Goal: Communication & Community: Answer question/provide support

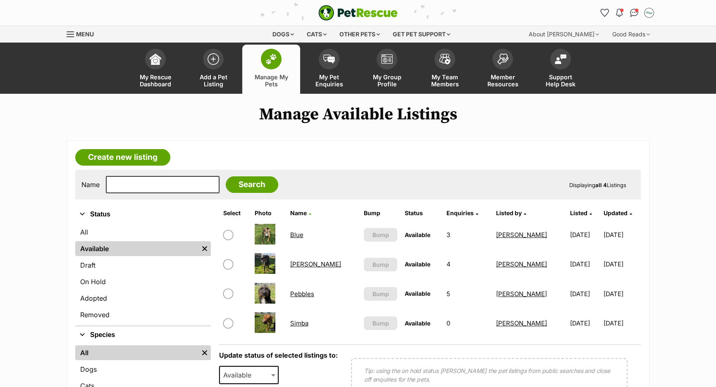
click at [310, 293] on link "Pebbles" at bounding box center [302, 294] width 24 height 8
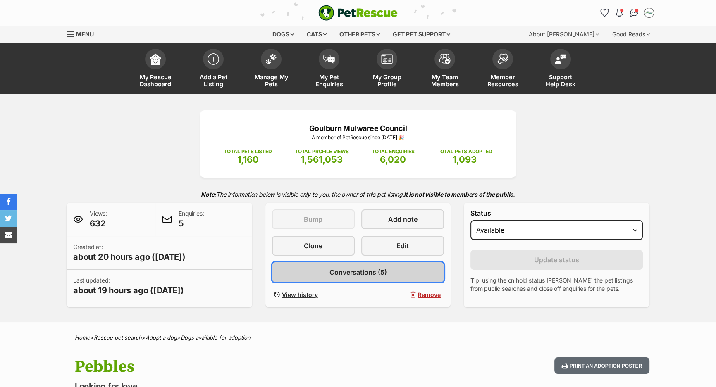
click at [349, 274] on span "Conversations (5)" at bounding box center [357, 272] width 57 height 10
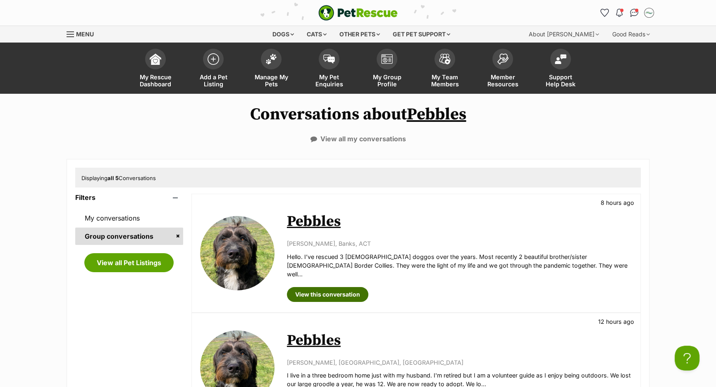
click at [317, 290] on link "View this conversation" at bounding box center [327, 294] width 81 height 15
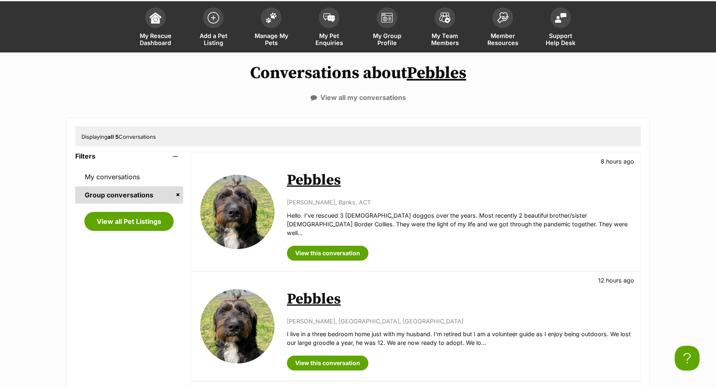
scroll to position [188, 0]
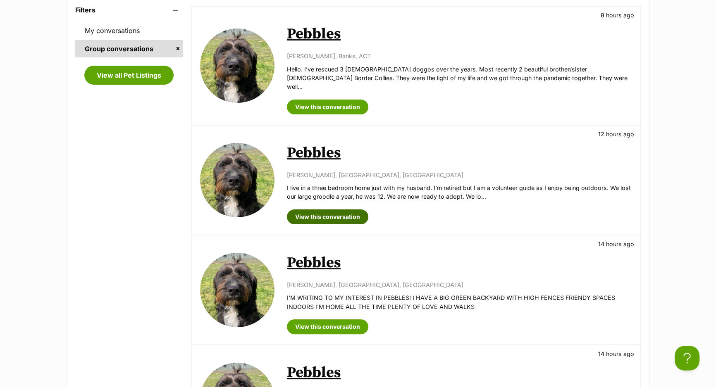
click at [340, 209] on link "View this conversation" at bounding box center [327, 216] width 81 height 15
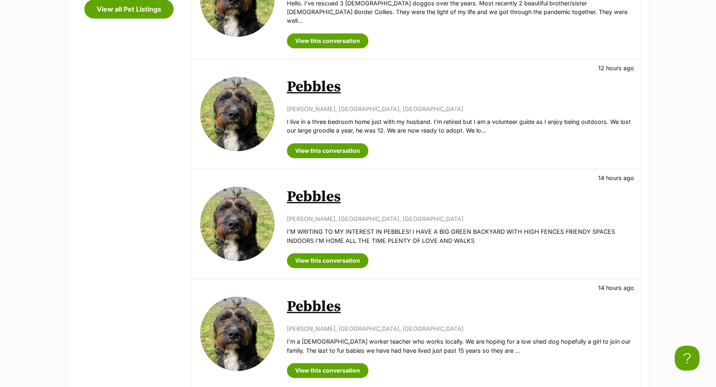
scroll to position [263, 0]
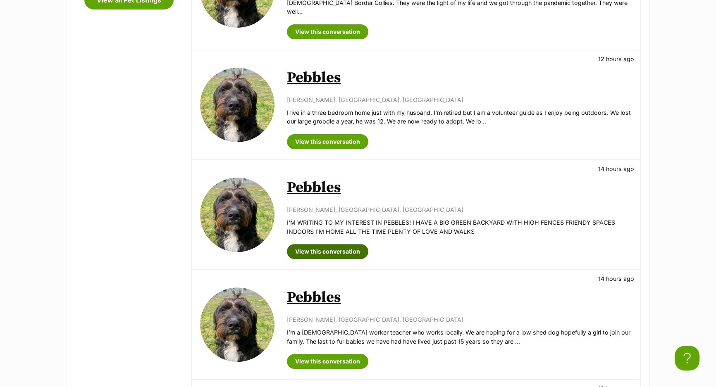
click at [347, 244] on link "View this conversation" at bounding box center [327, 251] width 81 height 15
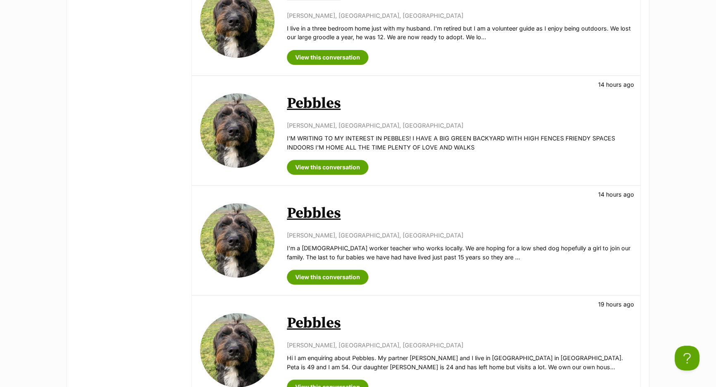
scroll to position [376, 0]
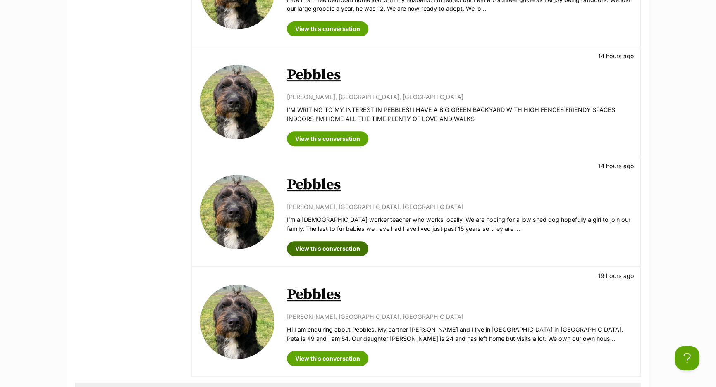
click at [332, 245] on link "View this conversation" at bounding box center [327, 248] width 81 height 15
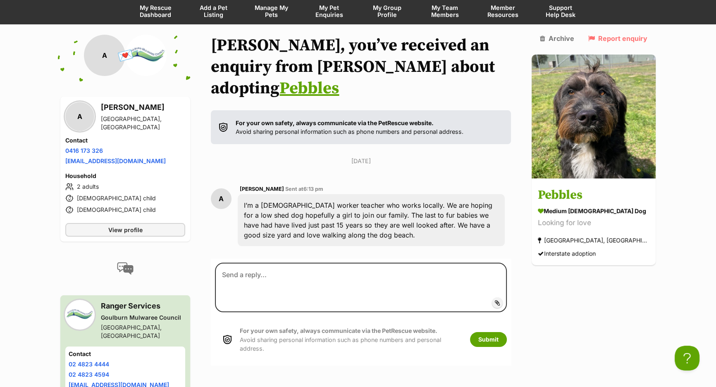
click at [374, 212] on div "I’m a part time worker teacher who works locally. We are hoping for a low shed …" at bounding box center [371, 220] width 267 height 52
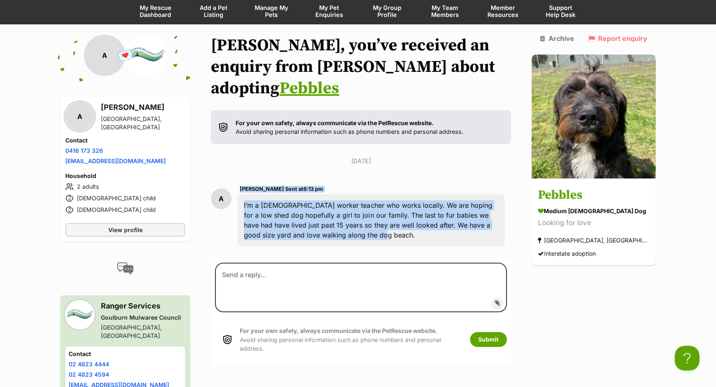
drag, startPoint x: 346, startPoint y: 212, endPoint x: 239, endPoint y: 183, distance: 110.9
click at [239, 183] on div "A Amelia Sent at 6:13 pm I’m a part time worker teacher who works locally. We a…" at bounding box center [361, 215] width 300 height 75
click at [243, 194] on div "I’m a part time worker teacher who works locally. We are hoping for a low shed …" at bounding box center [371, 220] width 267 height 52
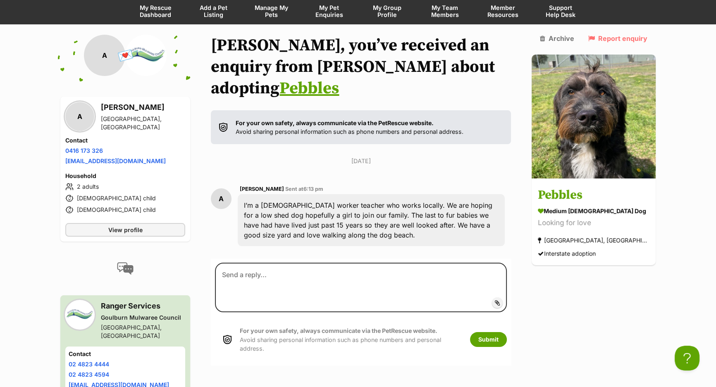
click at [252, 194] on div "I’m a part time worker teacher who works locally. We are hoping for a low shed …" at bounding box center [371, 220] width 267 height 52
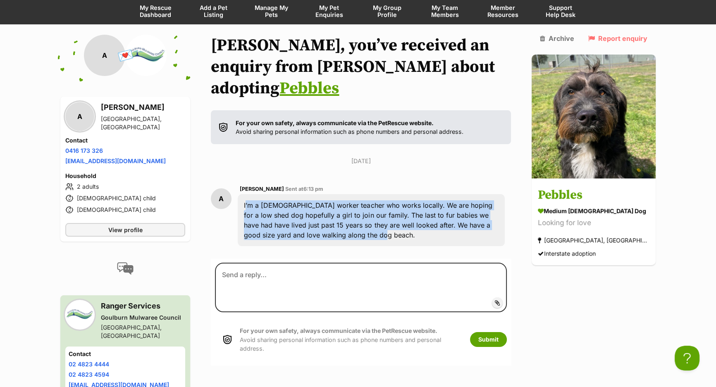
drag, startPoint x: 344, startPoint y: 214, endPoint x: 245, endPoint y: 183, distance: 102.9
click at [245, 194] on div "I’m a part time worker teacher who works locally. We are hoping for a low shed …" at bounding box center [371, 220] width 267 height 52
click at [392, 208] on div "I’m a part time worker teacher who works locally. We are hoping for a low shed …" at bounding box center [371, 220] width 267 height 52
drag, startPoint x: 345, startPoint y: 212, endPoint x: 252, endPoint y: 180, distance: 98.4
click at [252, 194] on div "I’m a part time worker teacher who works locally. We are hoping for a low shed …" at bounding box center [371, 220] width 267 height 52
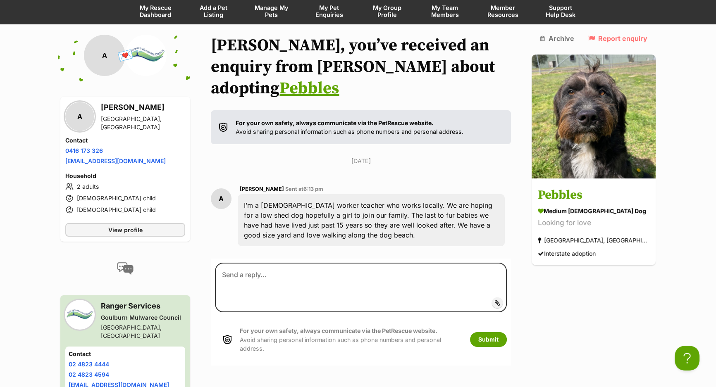
click at [248, 194] on div "I’m a part time worker teacher who works locally. We are hoping for a low shed …" at bounding box center [371, 220] width 267 height 52
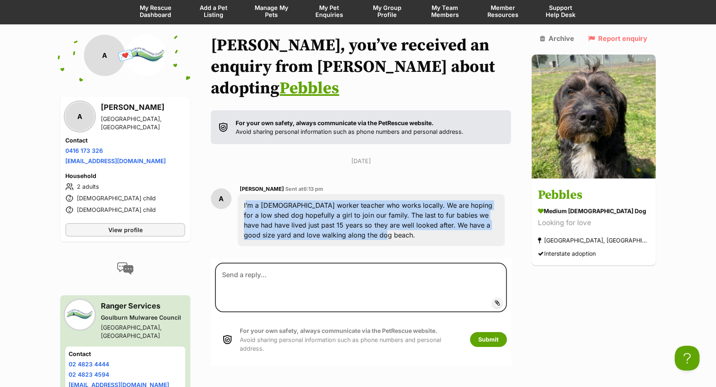
drag, startPoint x: 250, startPoint y: 182, endPoint x: 363, endPoint y: 212, distance: 116.9
click at [363, 212] on div "I’m a part time worker teacher who works locally. We are hoping for a low shed …" at bounding box center [371, 220] width 267 height 52
click at [359, 218] on div "I’m a part time worker teacher who works locally. We are hoping for a low shed …" at bounding box center [371, 220] width 267 height 52
drag, startPoint x: 344, startPoint y: 215, endPoint x: 247, endPoint y: 181, distance: 103.2
click at [247, 194] on div "I’m a part time worker teacher who works locally. We are hoping for a low shed …" at bounding box center [371, 220] width 267 height 52
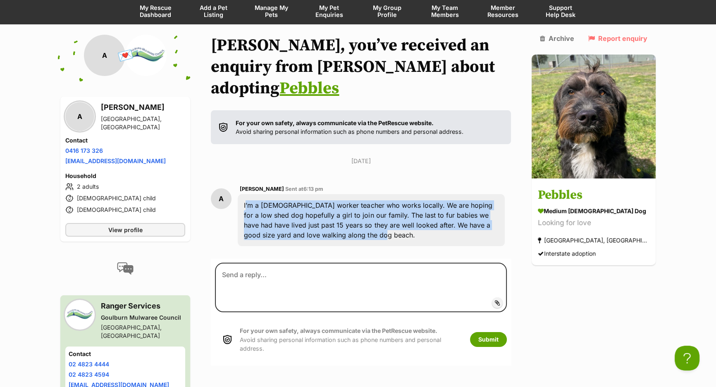
click at [252, 194] on div "I’m a part time worker teacher who works locally. We are hoping for a low shed …" at bounding box center [371, 220] width 267 height 52
click at [260, 194] on div "I’m a part time worker teacher who works locally. We are hoping for a low shed …" at bounding box center [371, 220] width 267 height 52
drag, startPoint x: 341, startPoint y: 213, endPoint x: 214, endPoint y: 175, distance: 132.4
click at [214, 175] on div "Back to all conversations 💌 Conversation participant details A A Amelia Gymea, …" at bounding box center [357, 245] width 607 height 421
click at [241, 178] on div "A Amelia Sent at 6:13 pm I’m a part time worker teacher who works locally. We a…" at bounding box center [361, 215] width 300 height 75
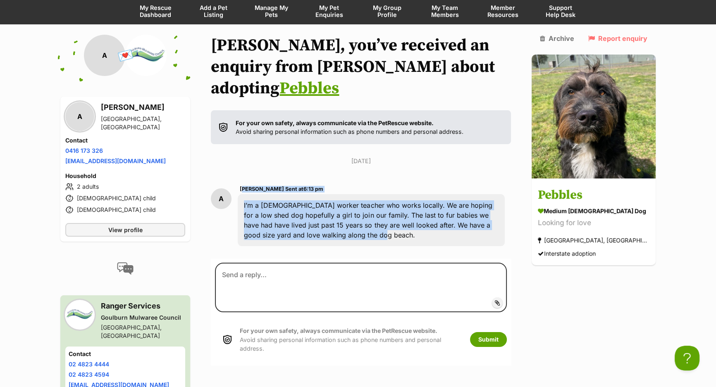
drag, startPoint x: 245, startPoint y: 163, endPoint x: 353, endPoint y: 222, distance: 122.6
click at [353, 222] on div "Amelia Sent at 6:13 pm I’m a part time worker teacher who works locally. We are…" at bounding box center [371, 215] width 267 height 62
click at [339, 157] on div "Tuesday, 23 September 2025 A Amelia Sent at 6:13 pm I’m a part time worker teac…" at bounding box center [361, 205] width 300 height 96
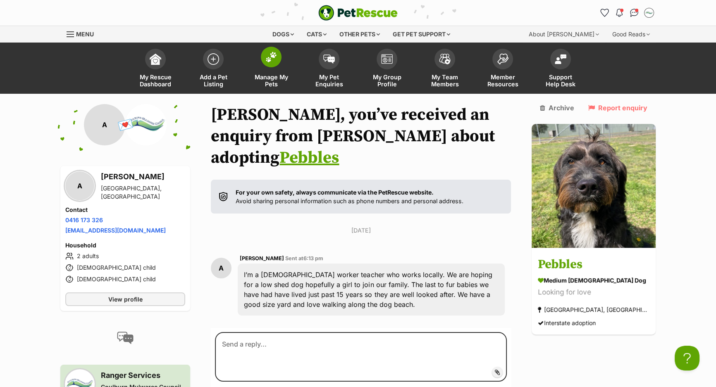
click at [285, 65] on link "Manage My Pets" at bounding box center [271, 69] width 58 height 49
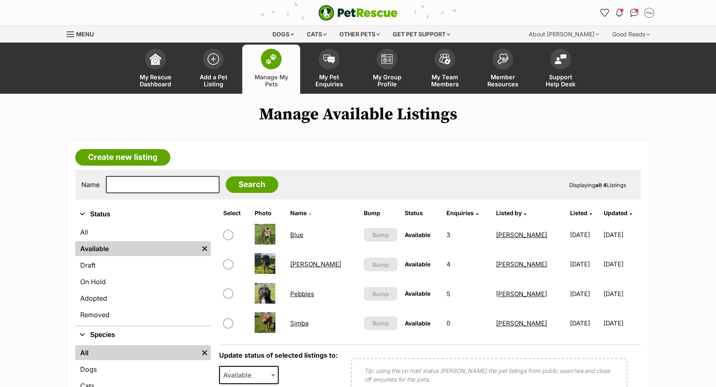
click at [304, 264] on link "[PERSON_NAME]" at bounding box center [315, 264] width 51 height 8
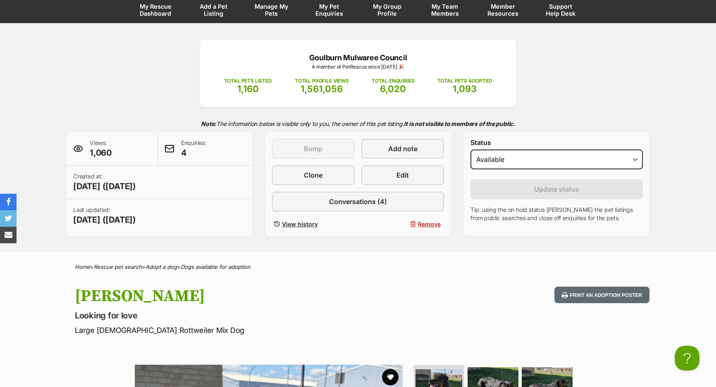
scroll to position [150, 0]
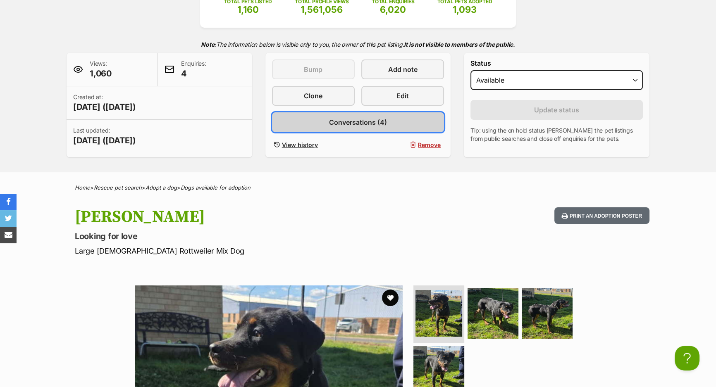
click at [343, 126] on link "Conversations (4)" at bounding box center [358, 122] width 172 height 20
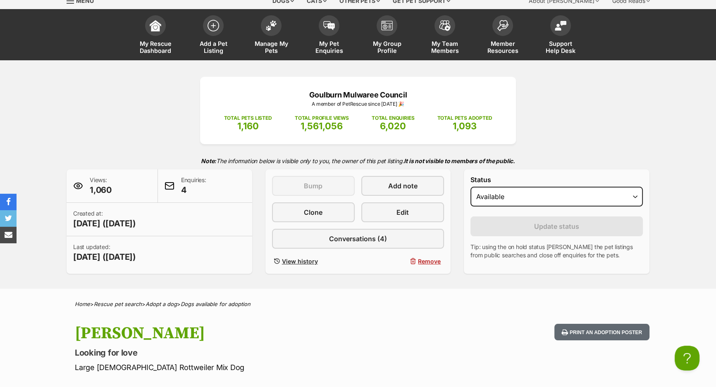
scroll to position [0, 0]
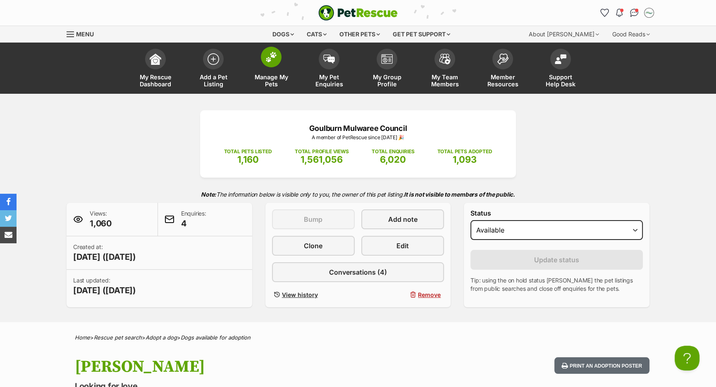
click at [277, 62] on span at bounding box center [271, 57] width 21 height 21
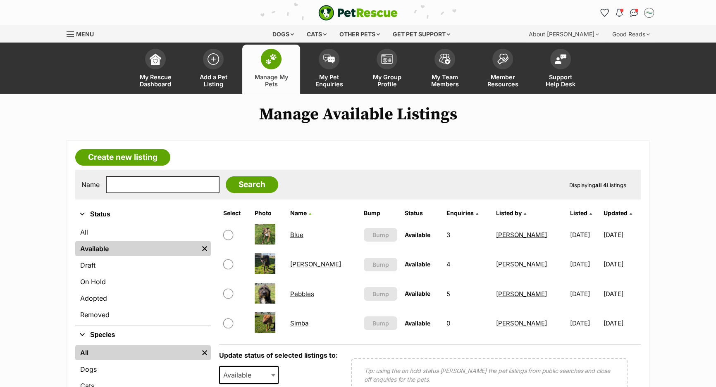
click at [301, 235] on link "Blue" at bounding box center [296, 235] width 13 height 8
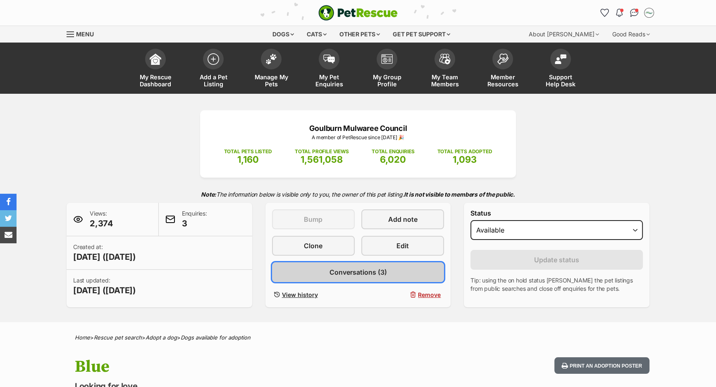
click at [345, 269] on span "Conversations (3)" at bounding box center [357, 272] width 57 height 10
